Goal: Information Seeking & Learning: Learn about a topic

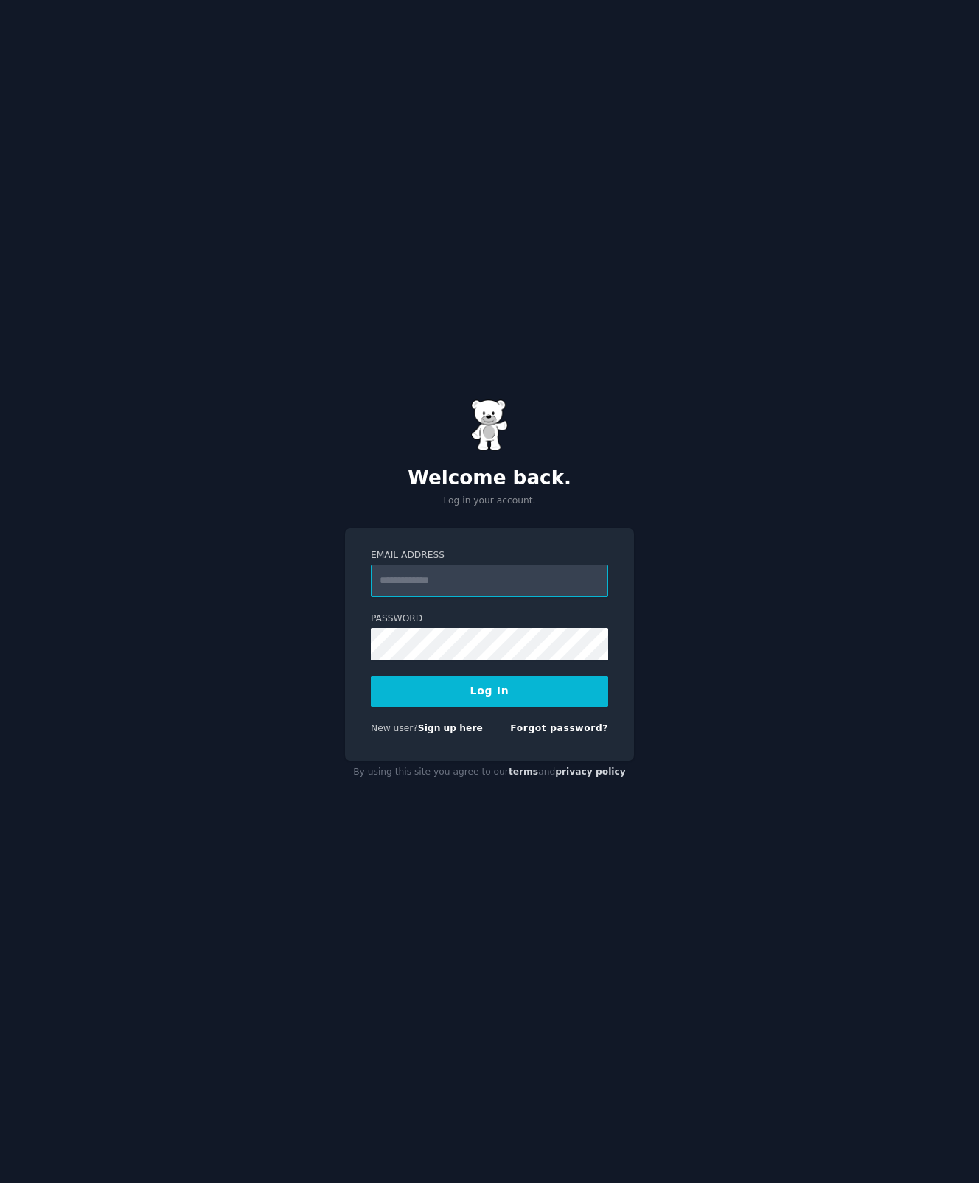
click at [490, 582] on input "Email Address" at bounding box center [489, 581] width 237 height 32
paste input "**********"
type input "**********"
click at [413, 697] on button "Log In" at bounding box center [489, 691] width 237 height 31
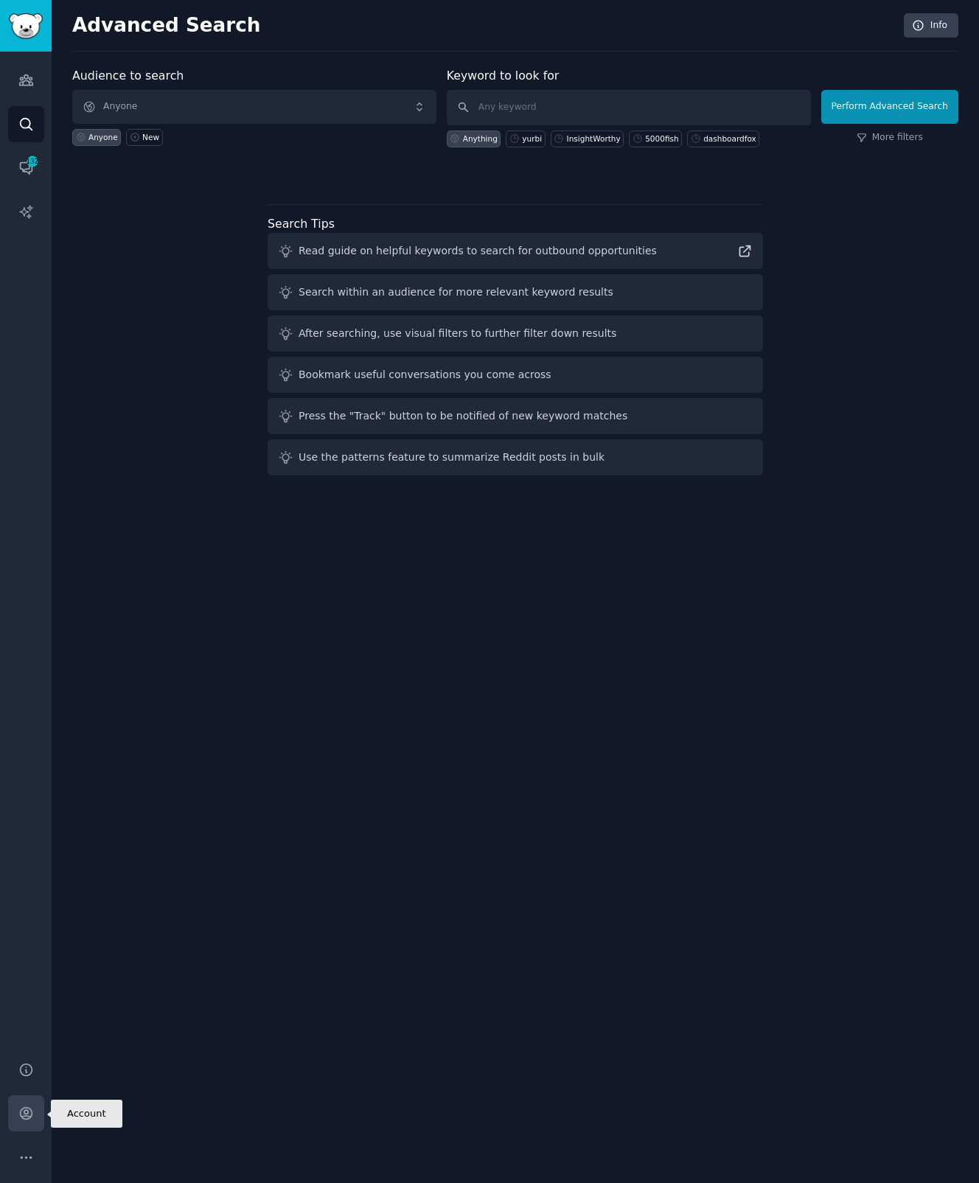
click at [31, 1115] on icon "Sidebar" at bounding box center [26, 1114] width 12 height 12
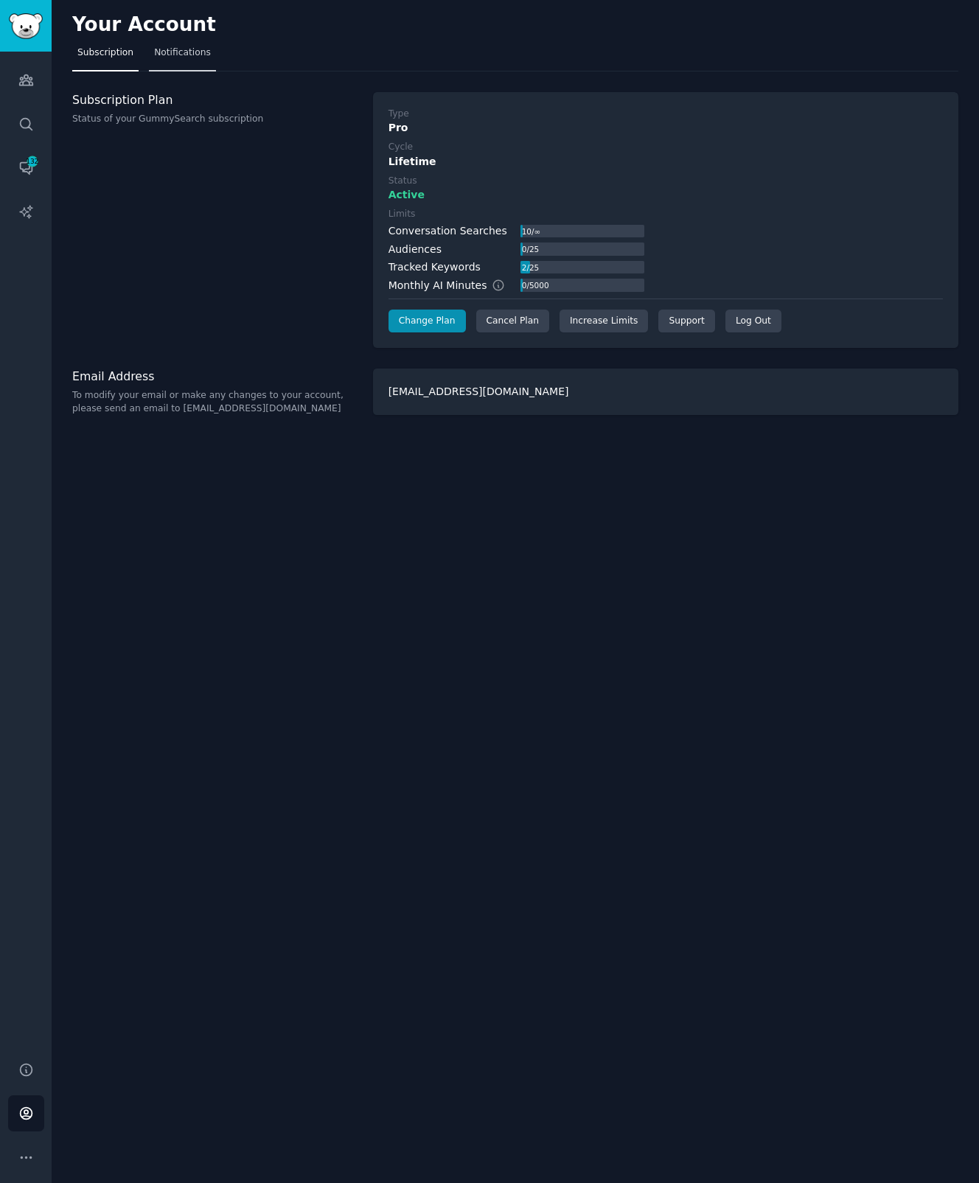
click at [170, 43] on link "Notifications" at bounding box center [182, 56] width 67 height 30
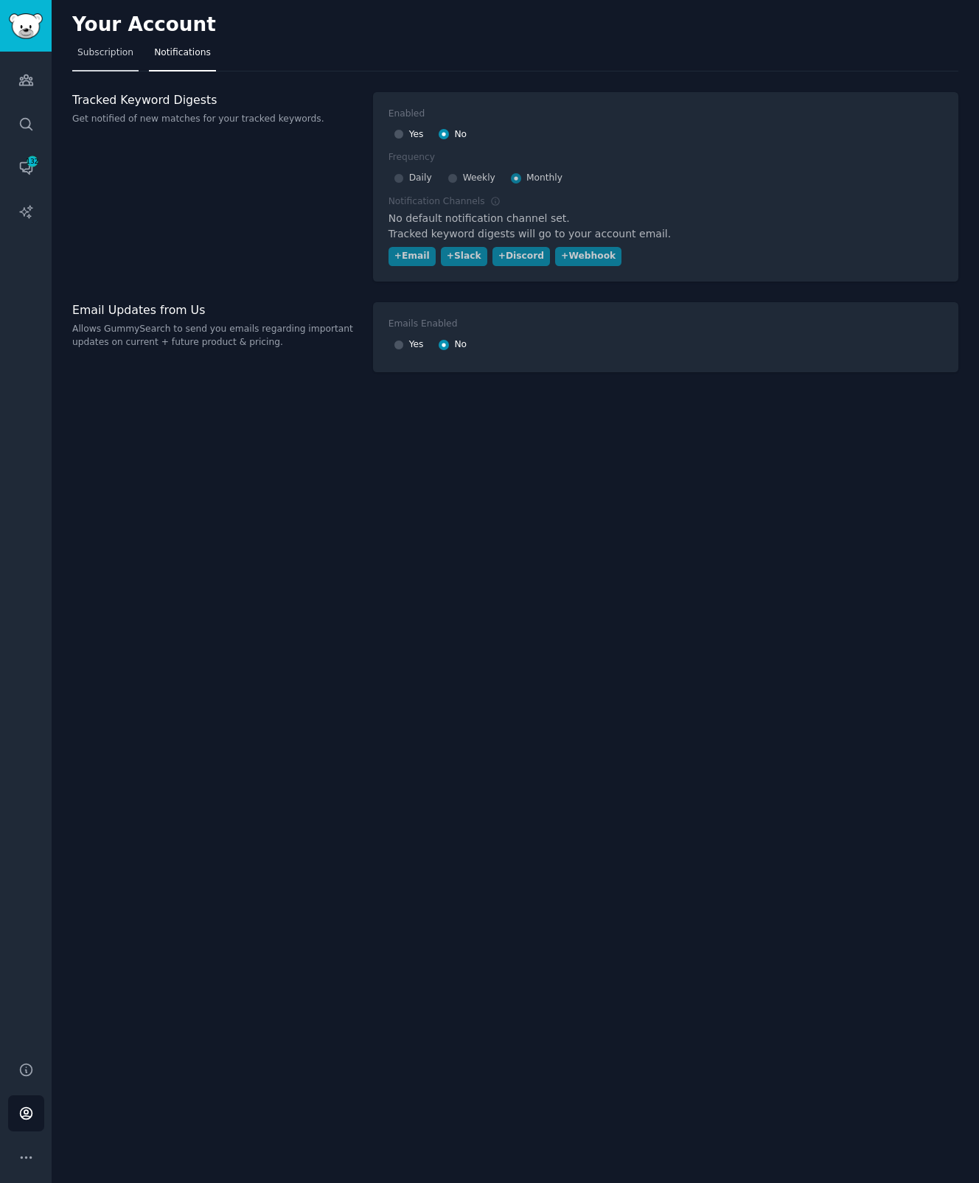
click at [114, 49] on span "Subscription" at bounding box center [105, 52] width 56 height 13
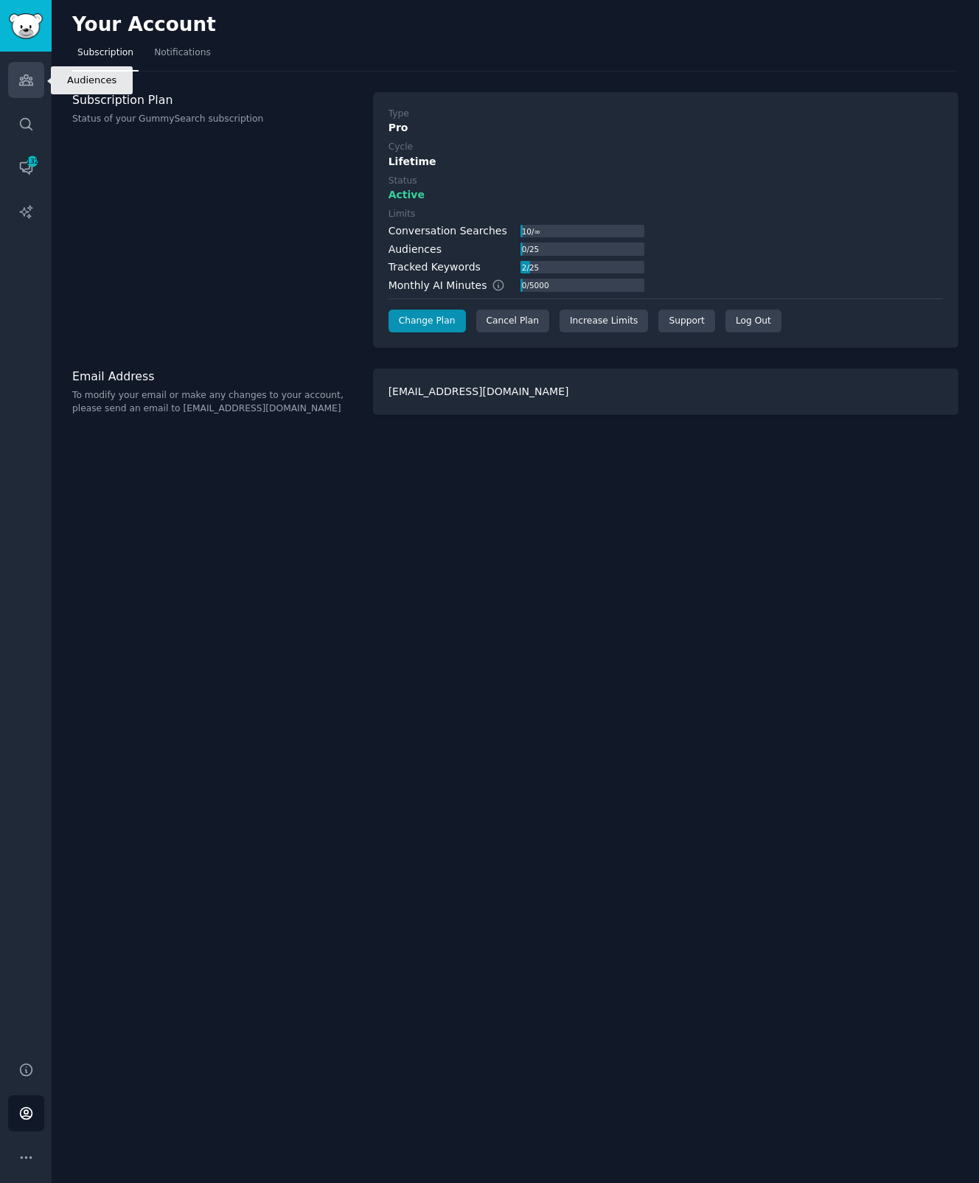
click at [27, 79] on icon "Sidebar" at bounding box center [25, 79] width 15 height 15
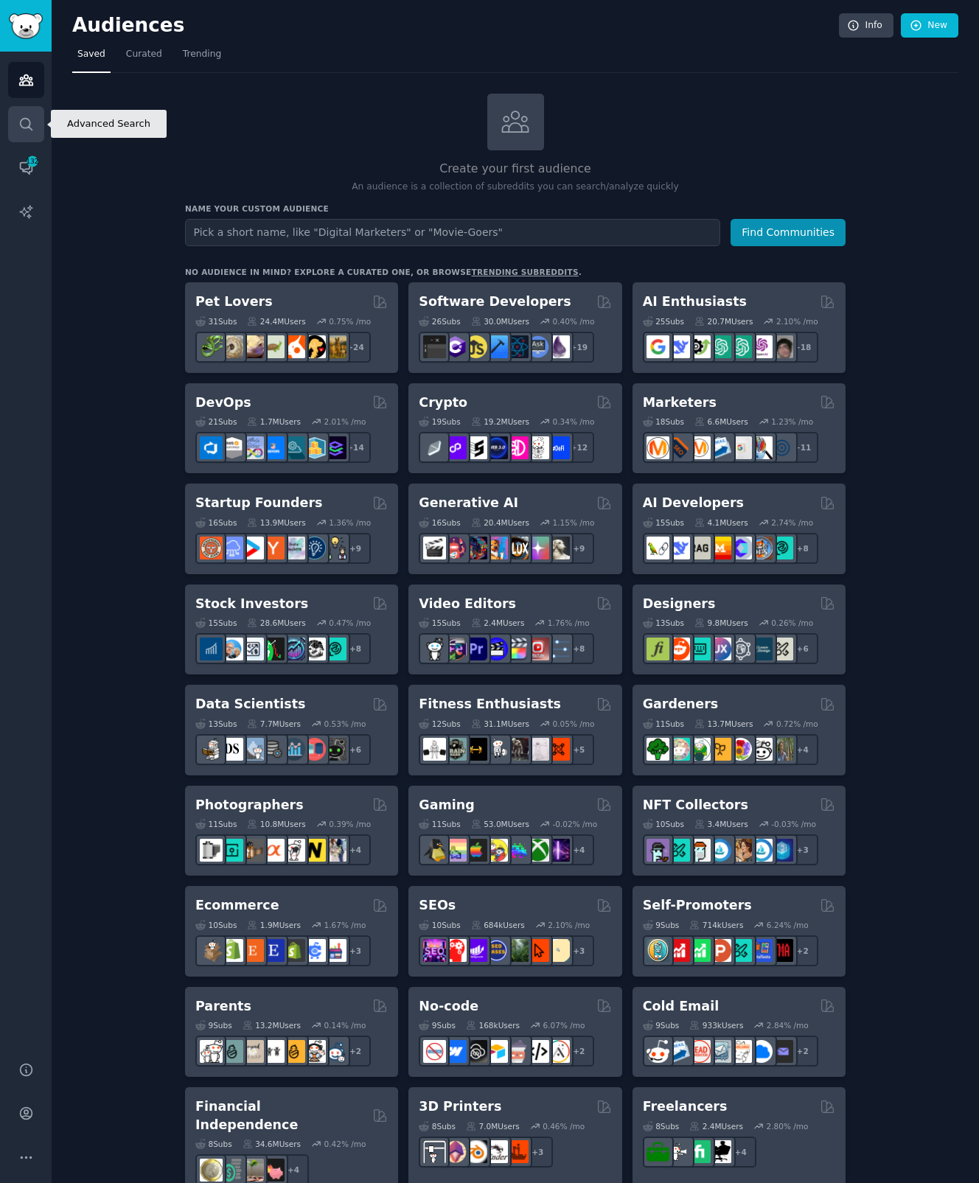
click at [26, 125] on icon "Sidebar" at bounding box center [25, 123] width 15 height 15
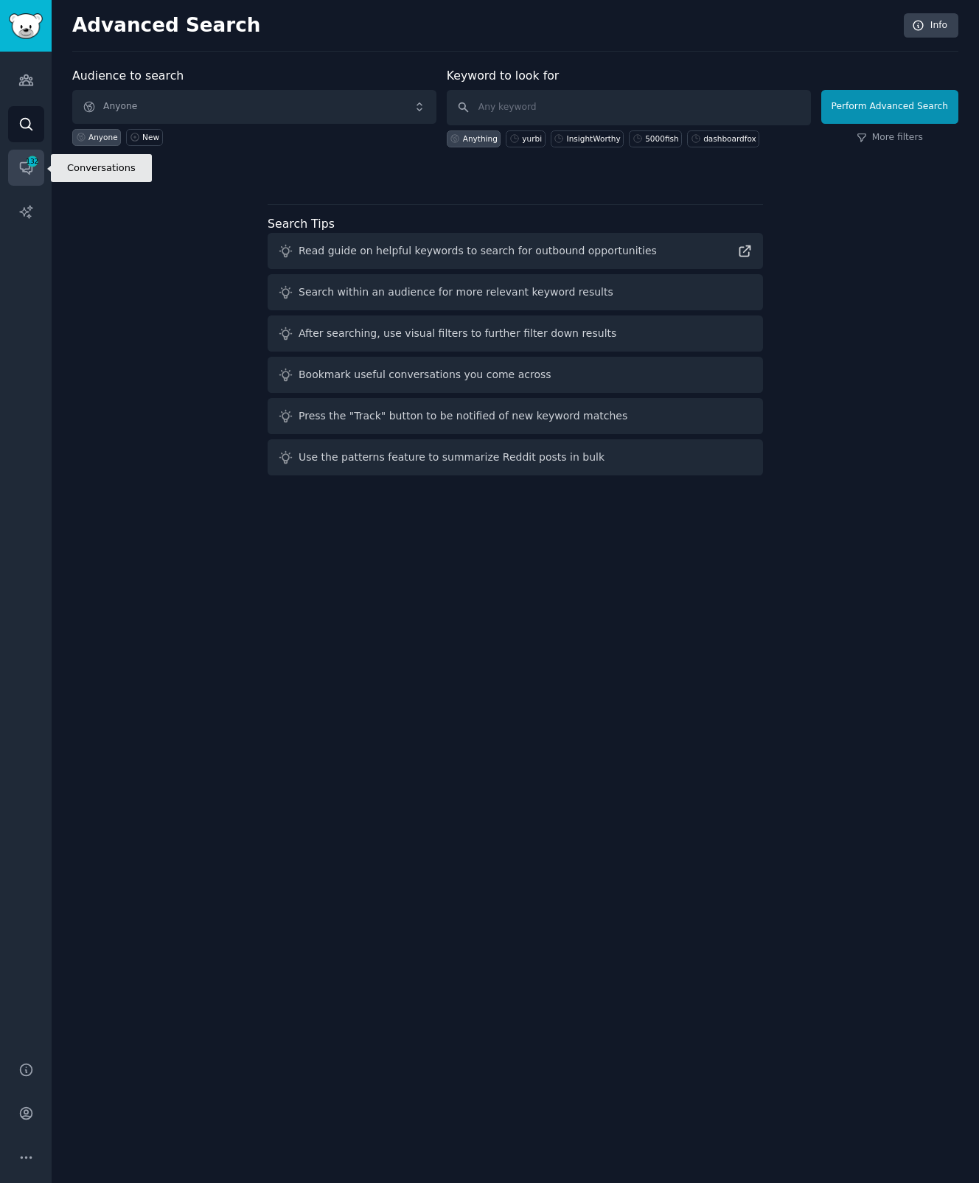
click at [30, 168] on icon "Sidebar" at bounding box center [25, 167] width 15 height 15
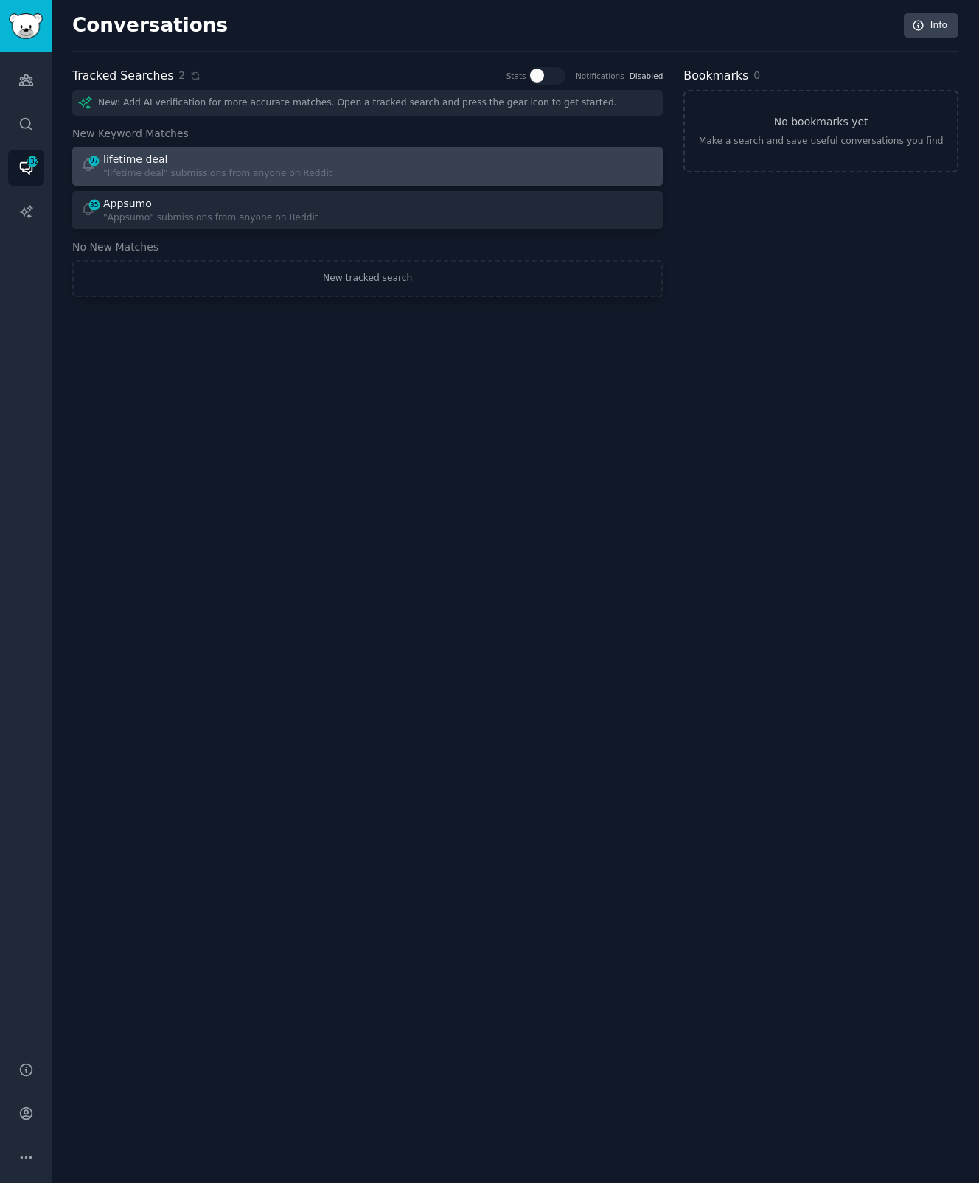
click at [162, 161] on div "lifetime deal" at bounding box center [217, 159] width 229 height 15
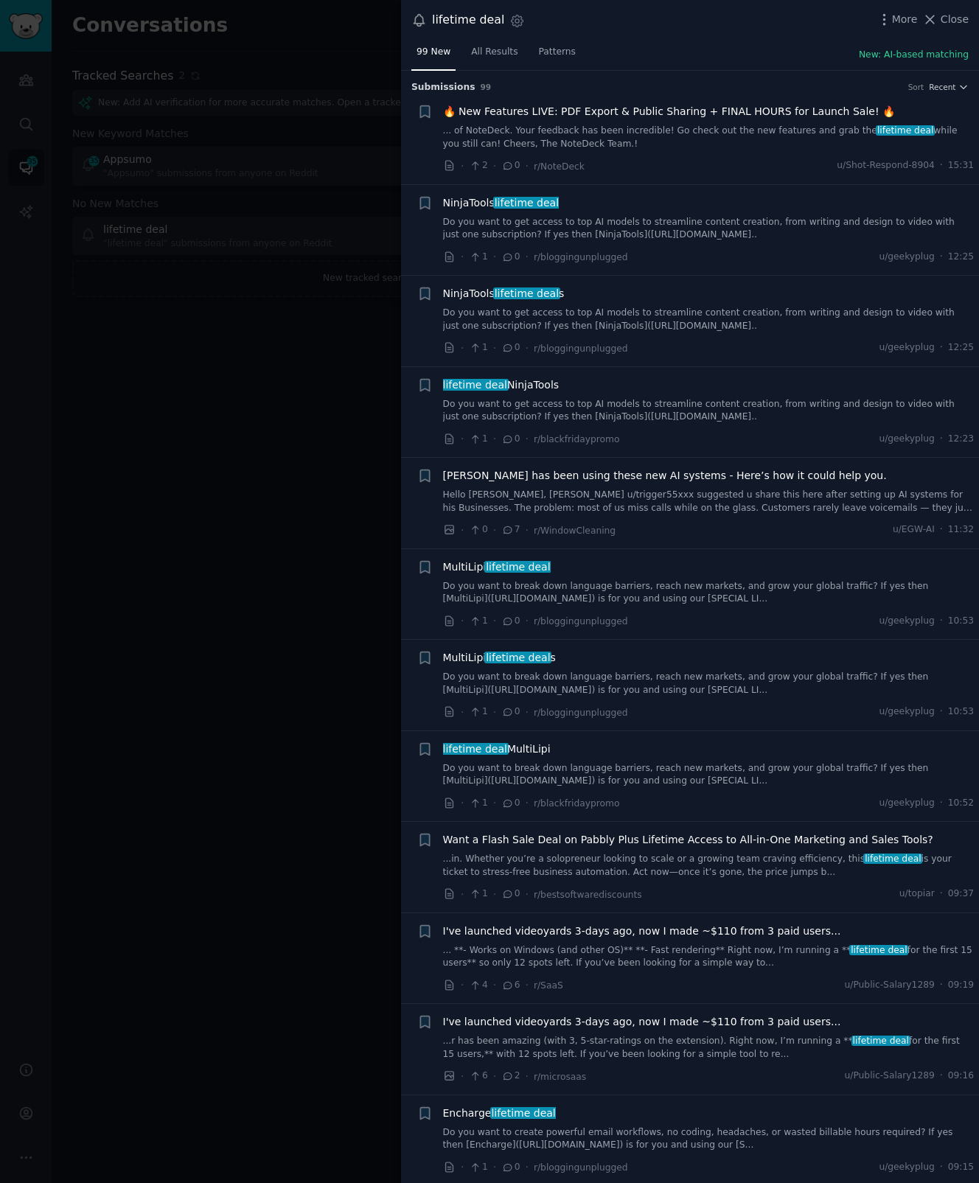
click at [131, 192] on div at bounding box center [489, 591] width 979 height 1183
